Goal: Complete application form

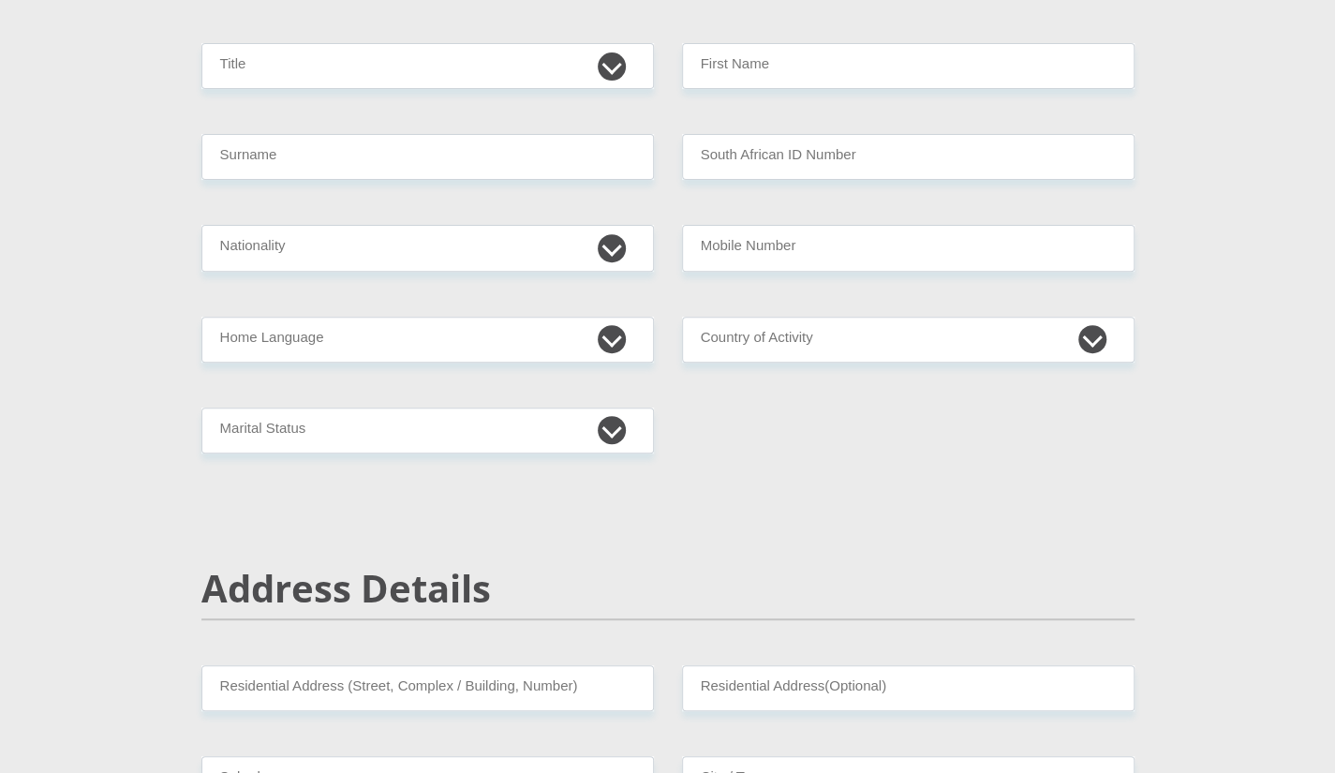
scroll to position [178, 0]
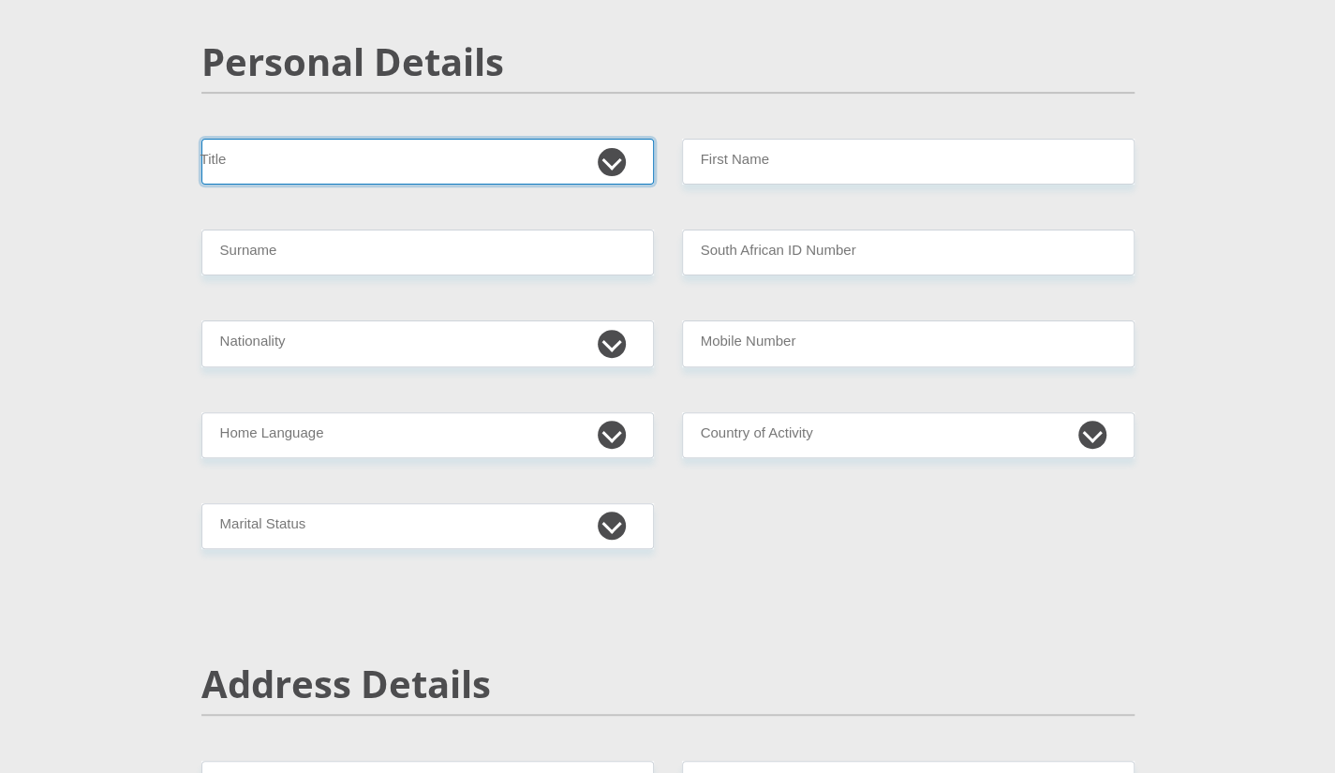
click at [609, 156] on select "Mr Ms Mrs Dr [PERSON_NAME]" at bounding box center [427, 162] width 453 height 46
select select "Mr"
click at [201, 139] on select "Mr Ms Mrs Dr [PERSON_NAME]" at bounding box center [427, 162] width 453 height 46
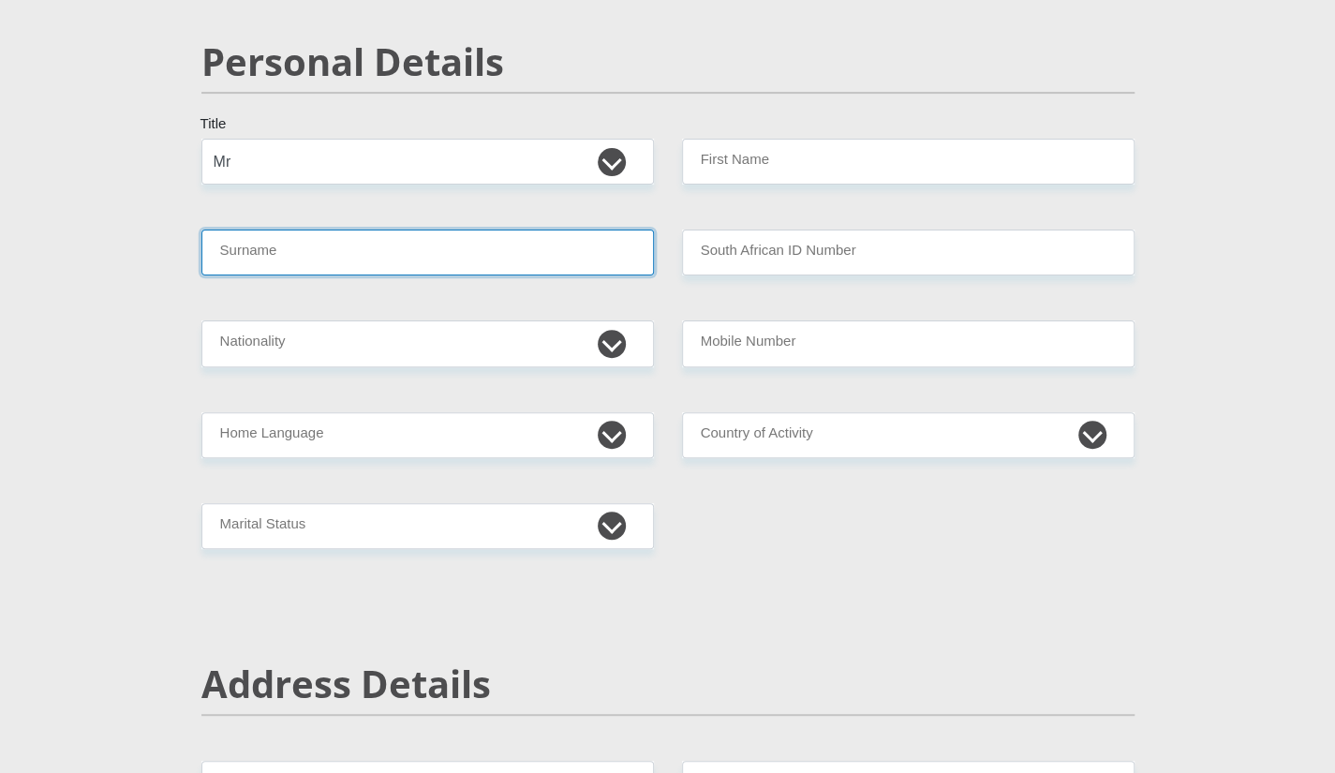
click at [624, 256] on input "Surname" at bounding box center [427, 253] width 453 height 46
type input "ndebele"
type input "marvelous"
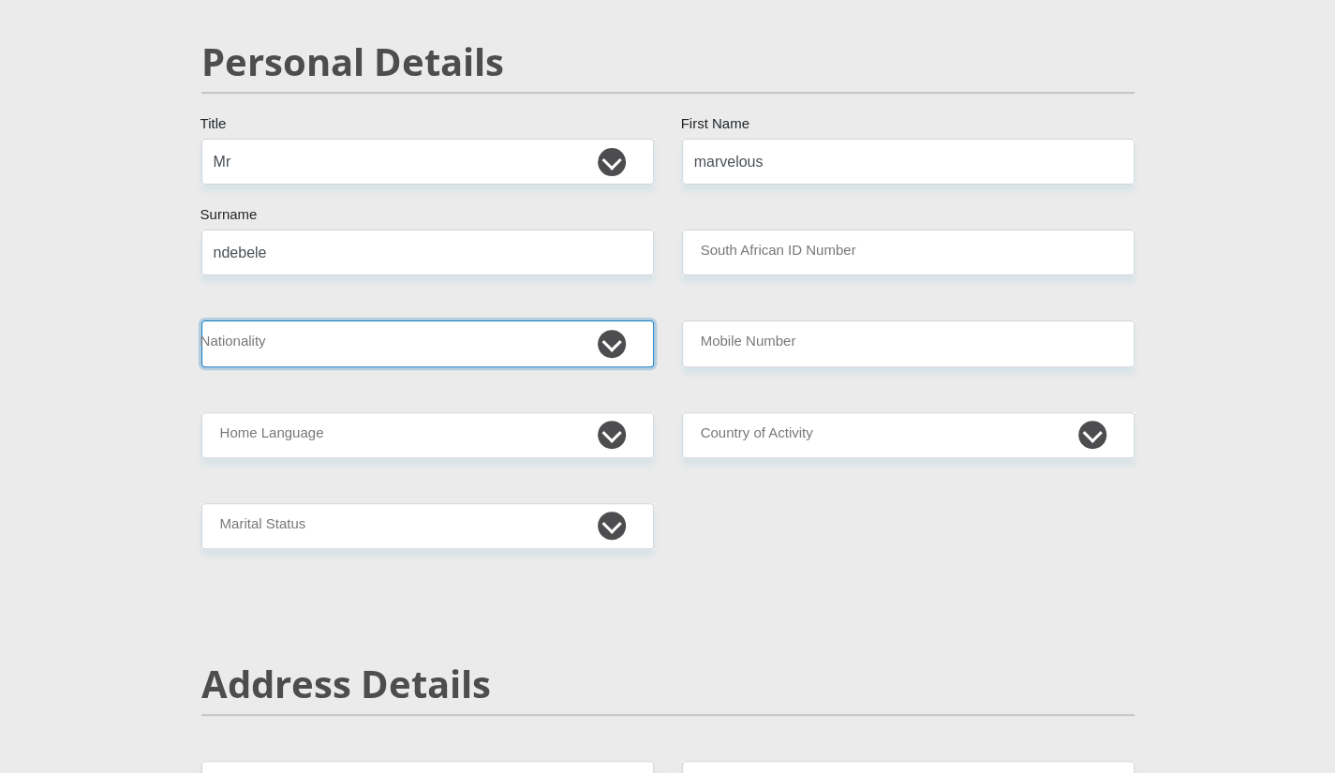
select select "ZAF"
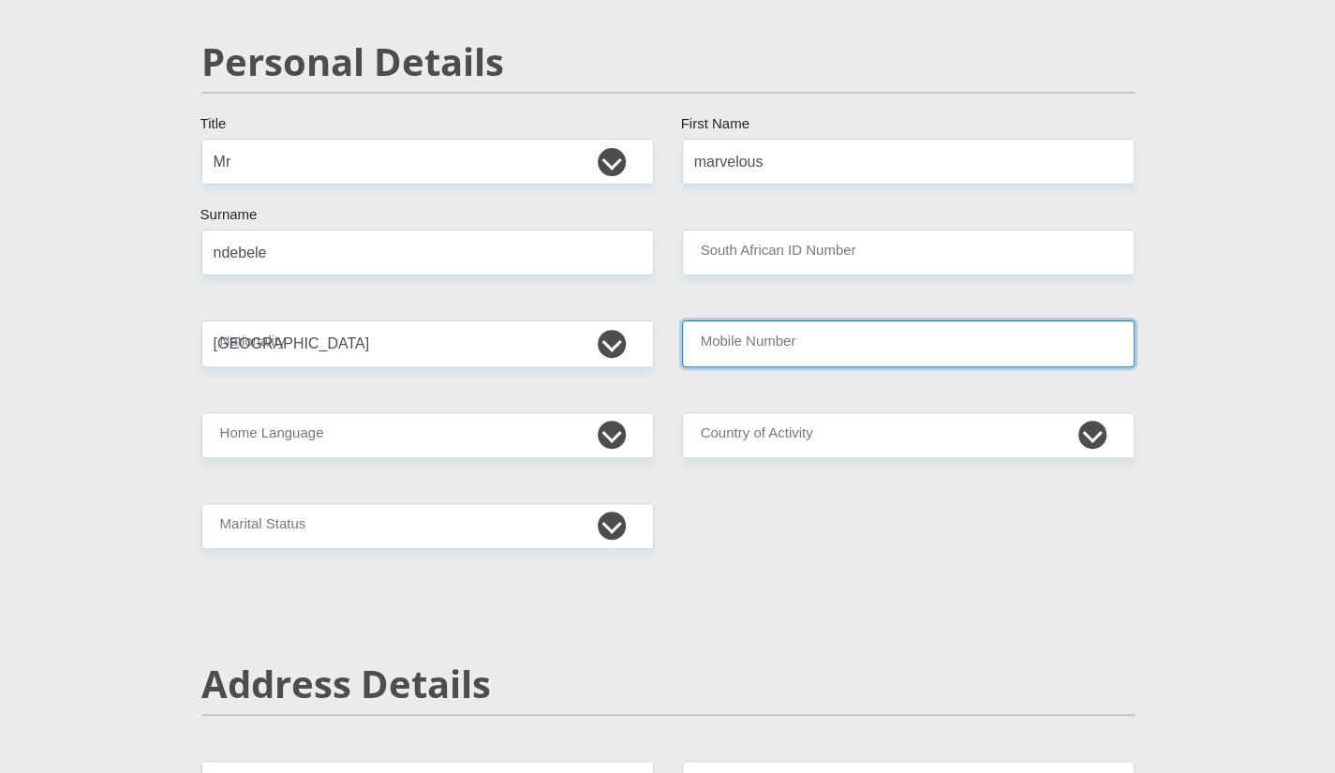
type input "0845404258"
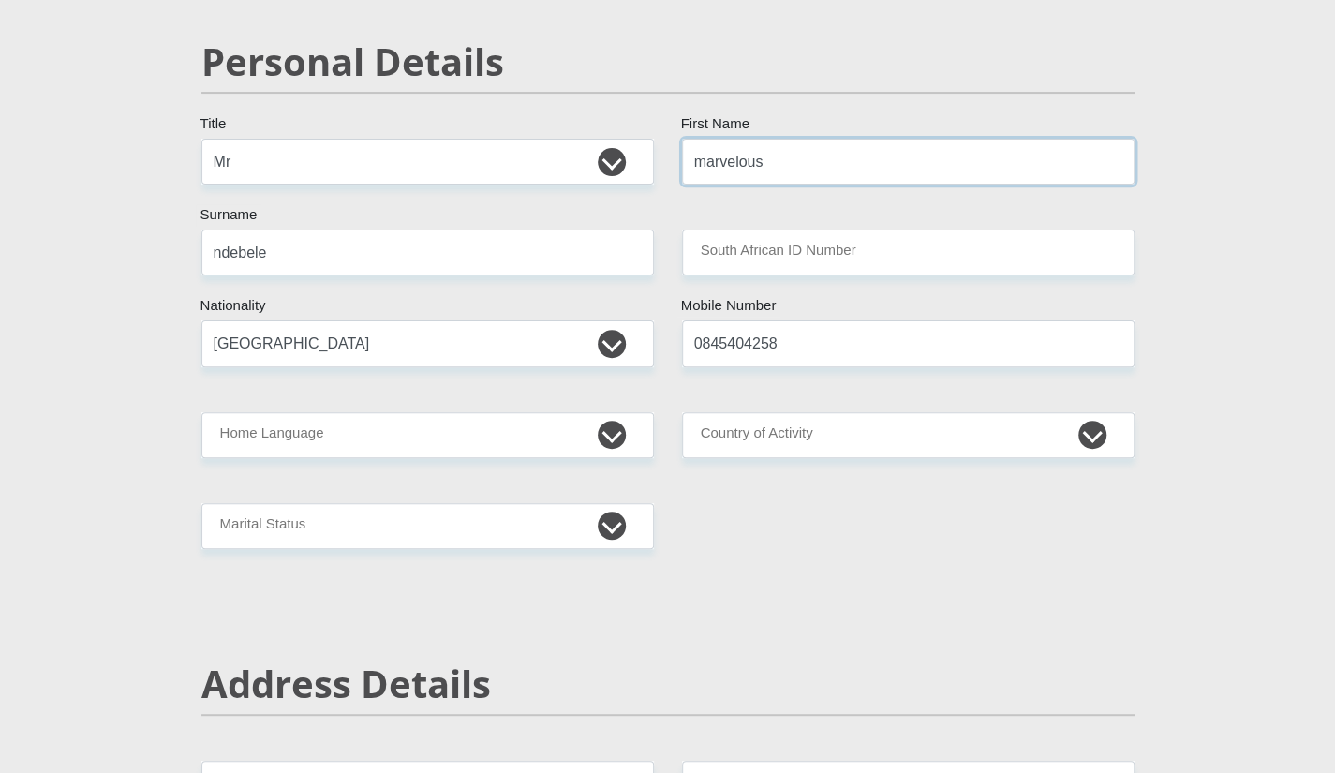
click at [810, 155] on input "marvelous" at bounding box center [908, 162] width 453 height 46
type input "m"
type input "Given"
click at [837, 245] on input "South African ID Number" at bounding box center [908, 253] width 453 height 46
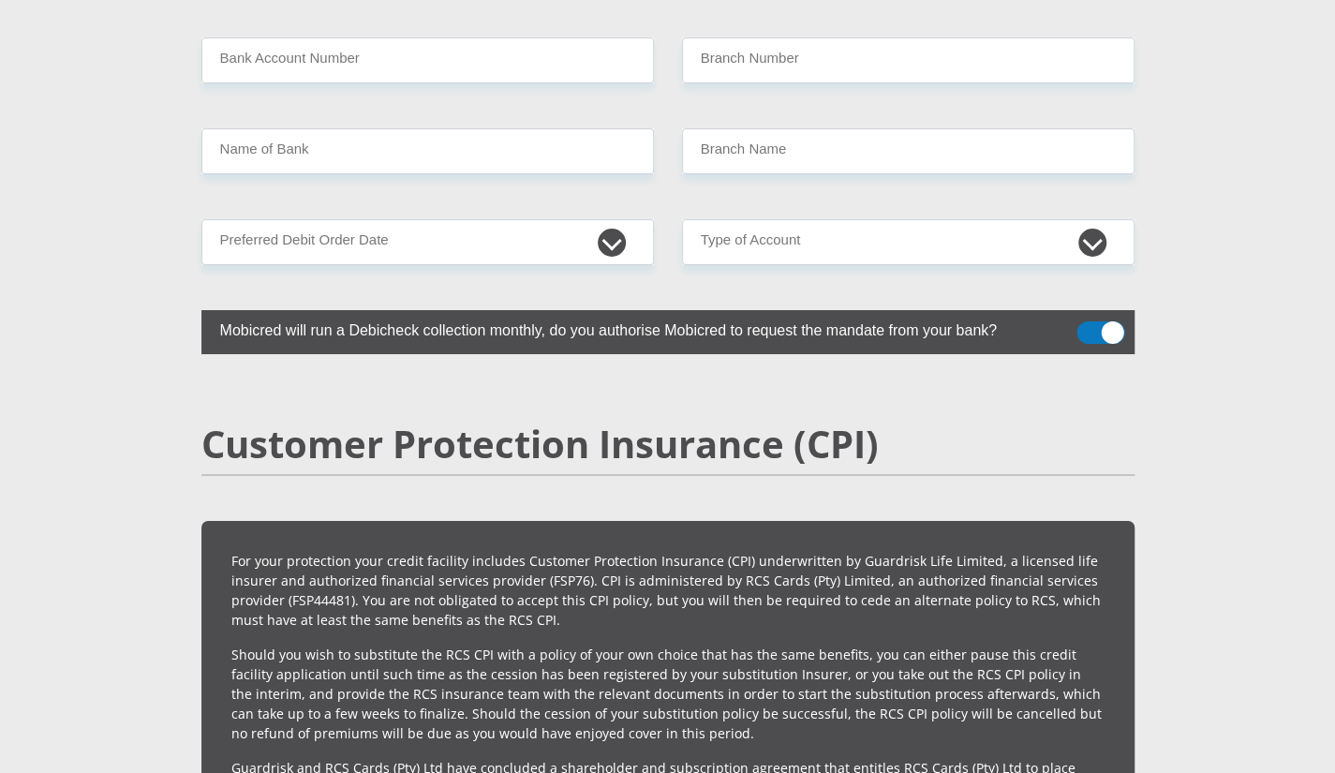
scroll to position [3764, 0]
